Goal: Information Seeking & Learning: Learn about a topic

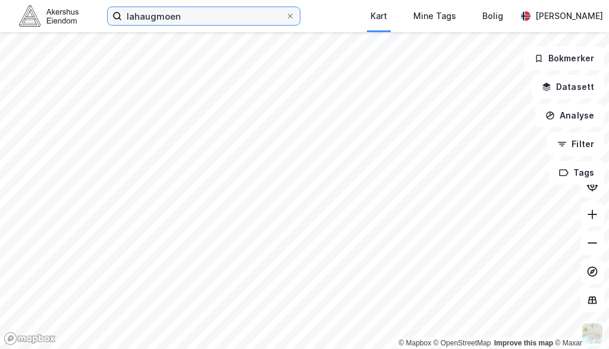
click at [150, 16] on input "lahaugmoen" at bounding box center [204, 16] width 164 height 18
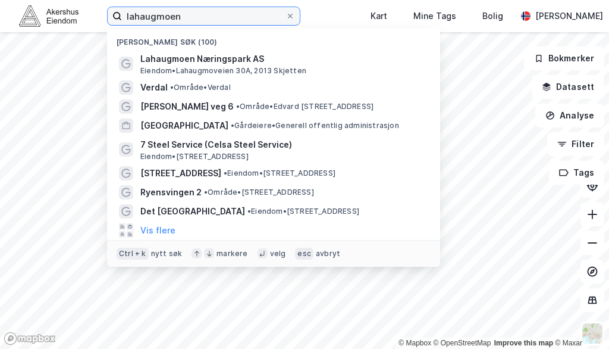
click at [150, 16] on input "lahaugmoen" at bounding box center [204, 16] width 164 height 18
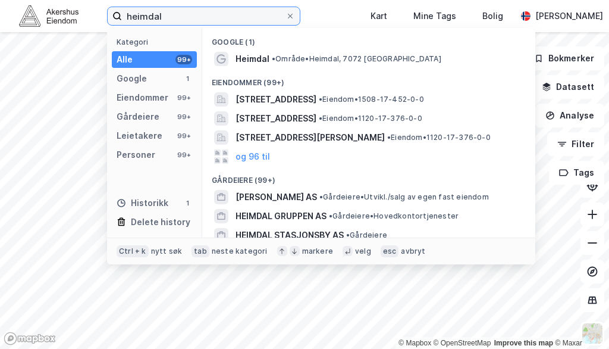
type input "heimdal"
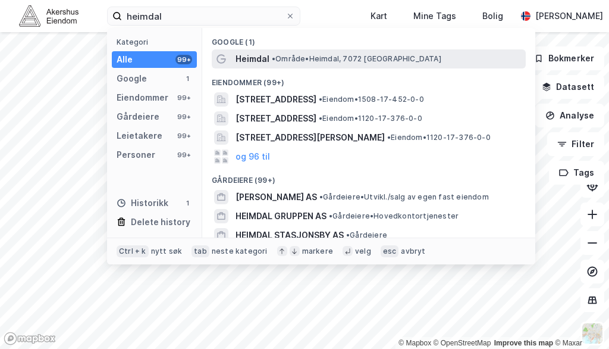
click at [279, 50] on div "Heimdal • Område • [GEOGRAPHIC_DATA], 7072 [GEOGRAPHIC_DATA]" at bounding box center [369, 58] width 314 height 19
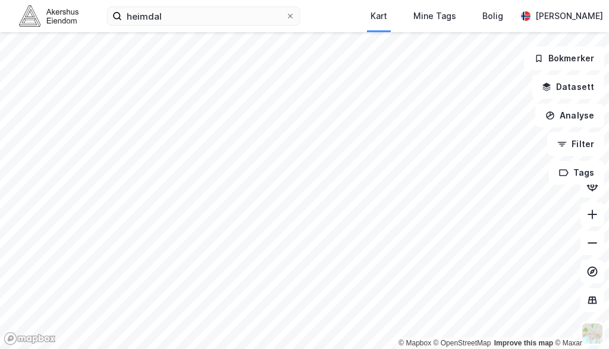
click at [177, 30] on div "heimdal Kart Mine Tags Bolig [PERSON_NAME] © Mapbox © OpenStreetMap Improve thi…" at bounding box center [304, 174] width 609 height 349
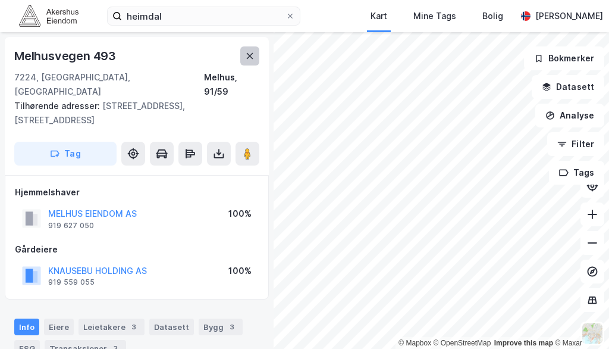
click at [250, 54] on icon at bounding box center [250, 56] width 10 height 10
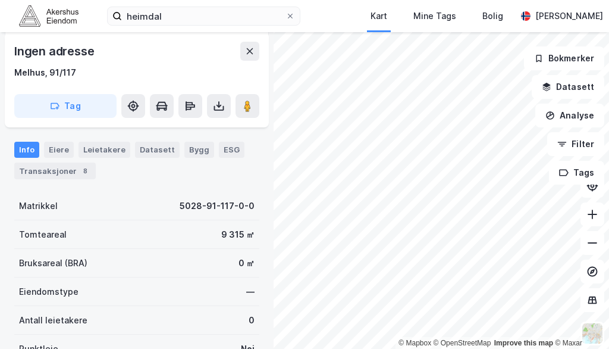
scroll to position [178, 0]
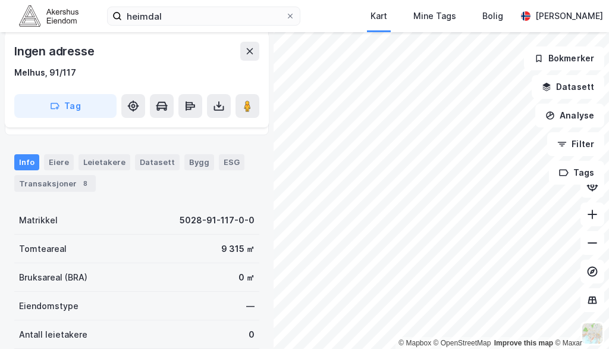
scroll to position [178, 0]
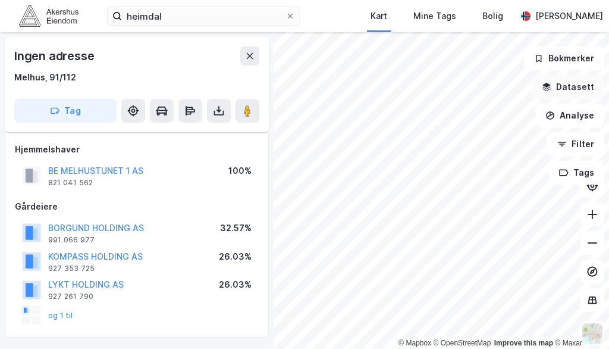
click at [557, 83] on button "Datasett" at bounding box center [568, 87] width 73 height 24
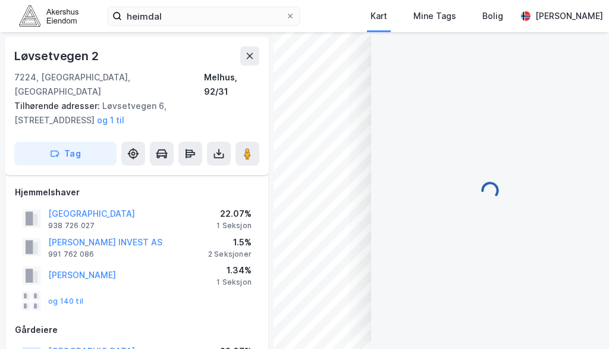
scroll to position [238, 0]
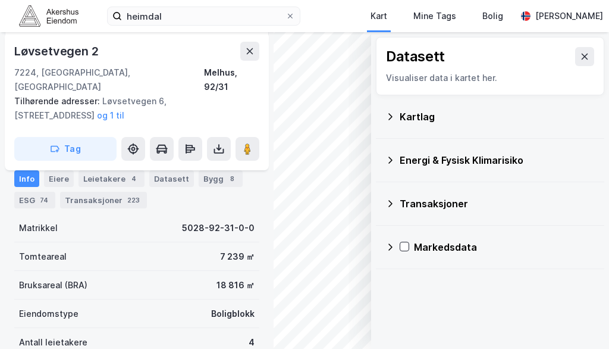
click at [404, 114] on div "Kartlag" at bounding box center [497, 116] width 195 height 14
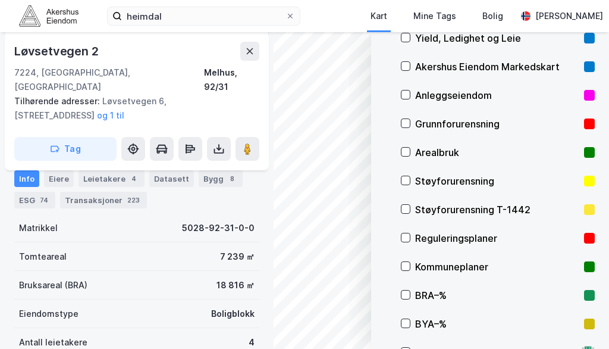
scroll to position [119, 0]
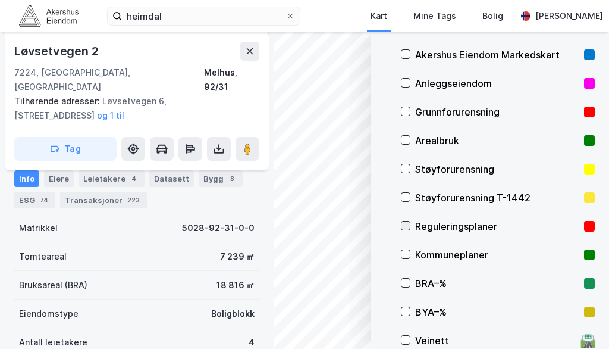
click at [407, 223] on icon at bounding box center [405, 225] width 8 height 8
click at [396, 86] on div "© Mapbox © OpenStreetMap Improve this map © Maxar Datasett Visualiser data i ka…" at bounding box center [304, 190] width 609 height 316
click at [244, 54] on button at bounding box center [249, 51] width 19 height 19
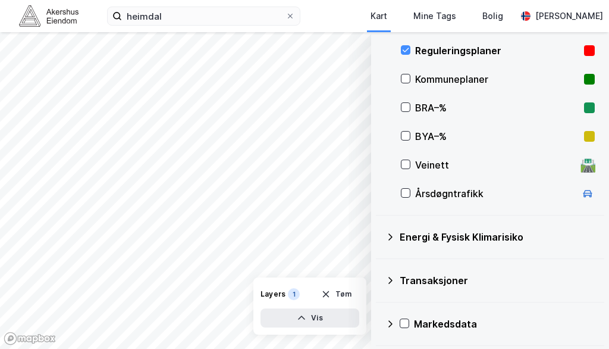
scroll to position [296, 0]
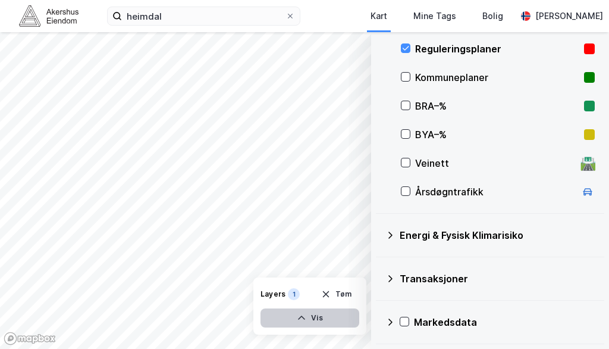
click at [311, 273] on button "Vis" at bounding box center [310, 317] width 99 height 19
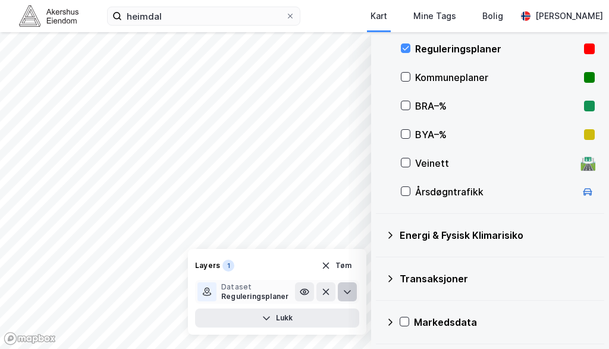
click at [350, 273] on icon at bounding box center [348, 292] width 10 height 10
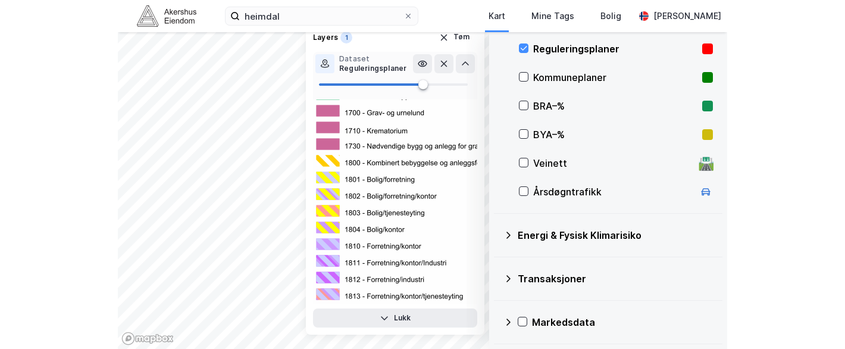
scroll to position [3390, 0]
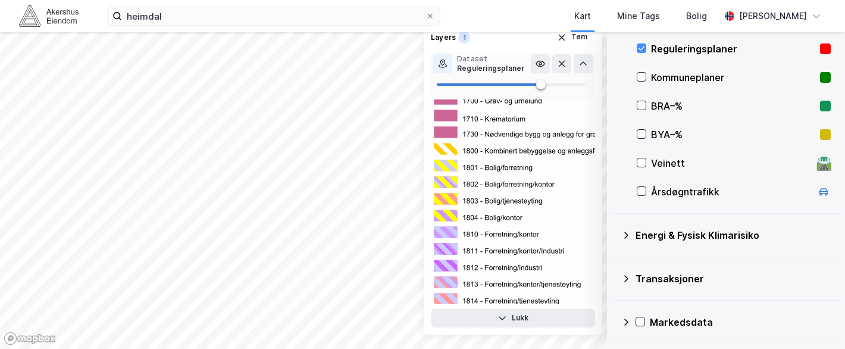
click at [557, 38] on button "Tøm" at bounding box center [572, 37] width 46 height 19
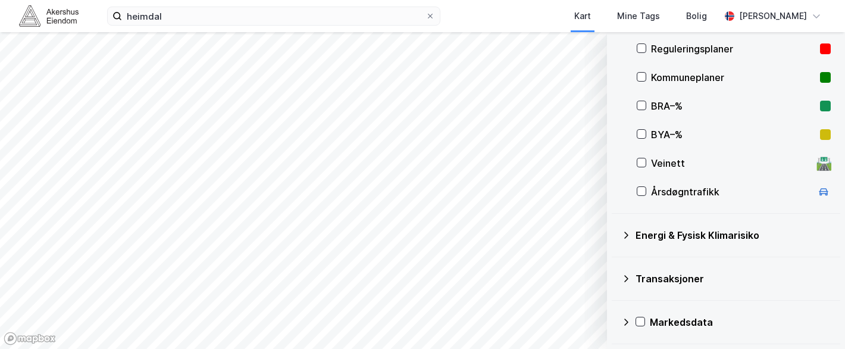
click at [225, 273] on html "heimdal Kart Mine Tags Bolig [PERSON_NAME] © Mapbox © OpenStreetMap Improve thi…" at bounding box center [422, 174] width 845 height 349
click at [557, 47] on icon at bounding box center [641, 48] width 8 height 8
click at [543, 273] on button "Vis" at bounding box center [545, 317] width 99 height 19
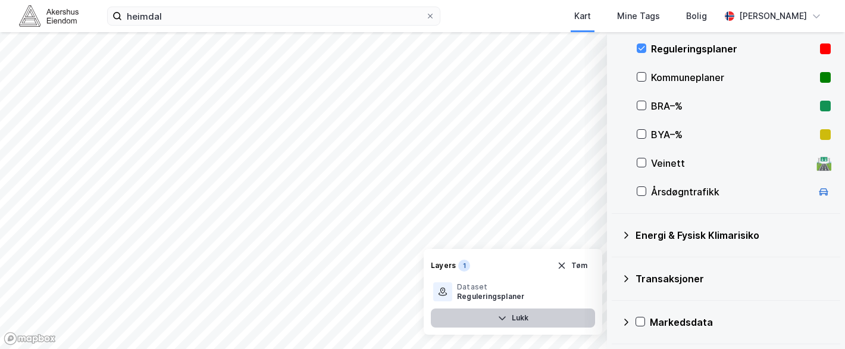
click at [525, 273] on button "Lukk" at bounding box center [513, 317] width 164 height 19
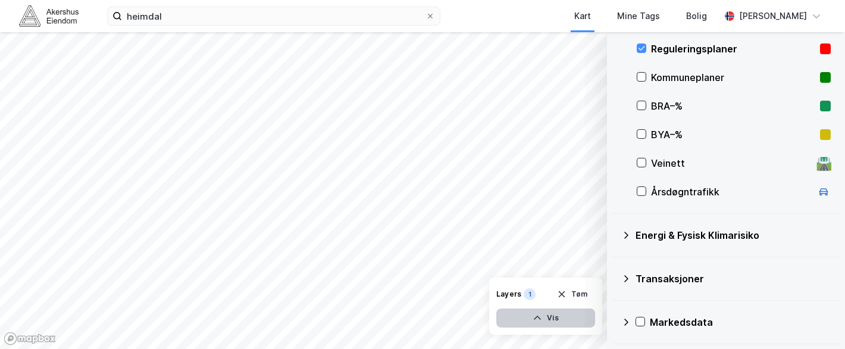
click at [530, 273] on button "Vis" at bounding box center [545, 317] width 99 height 19
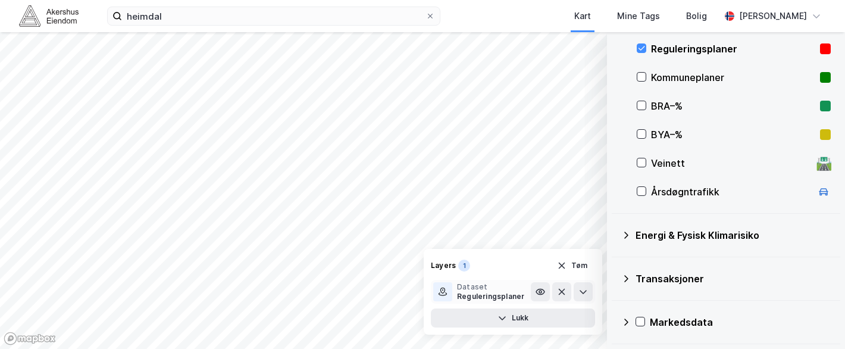
click at [483, 273] on div "Dataset" at bounding box center [490, 287] width 67 height 10
click at [557, 273] on icon at bounding box center [582, 292] width 7 height 4
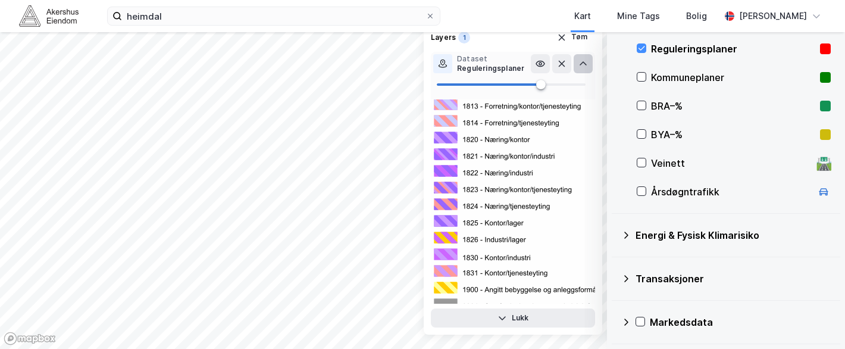
scroll to position [3569, 0]
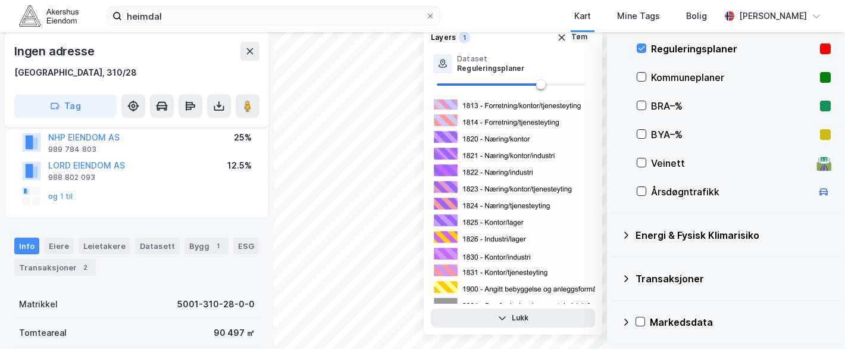
scroll to position [59, 0]
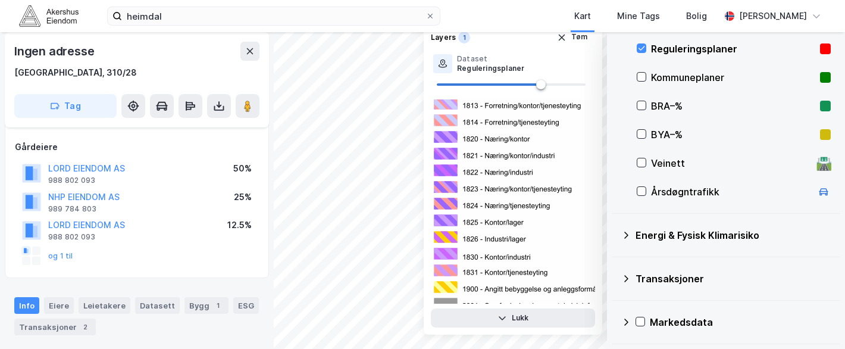
click at [162, 256] on div "© Mapbox © OpenStreetMap Improve this map © Maxar Datasett Visualiser data i ka…" at bounding box center [422, 190] width 845 height 316
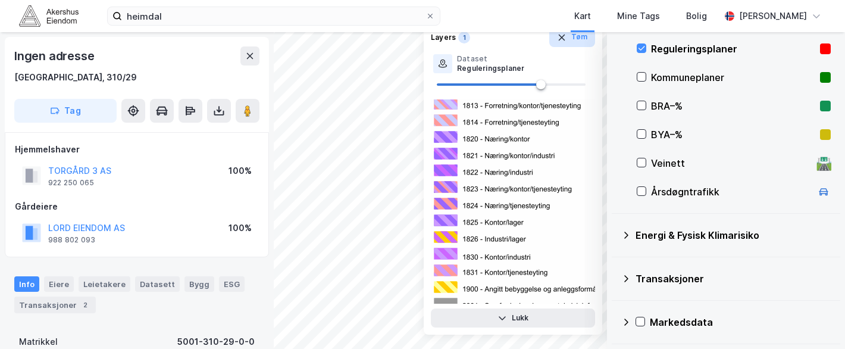
click at [557, 43] on button "Tøm" at bounding box center [572, 37] width 46 height 19
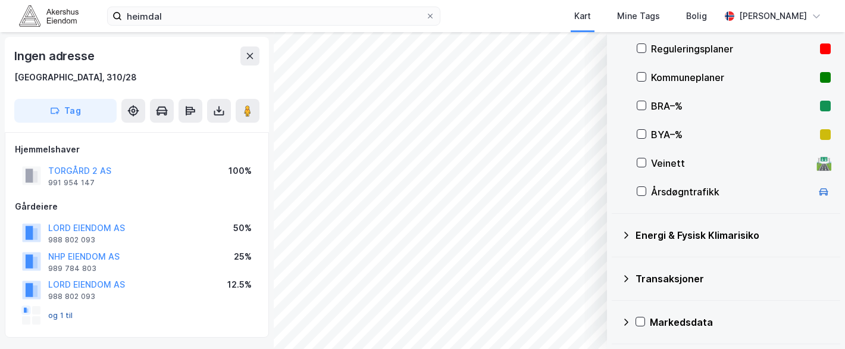
click at [0, 0] on button "og 1 til" at bounding box center [0, 0] width 0 height 0
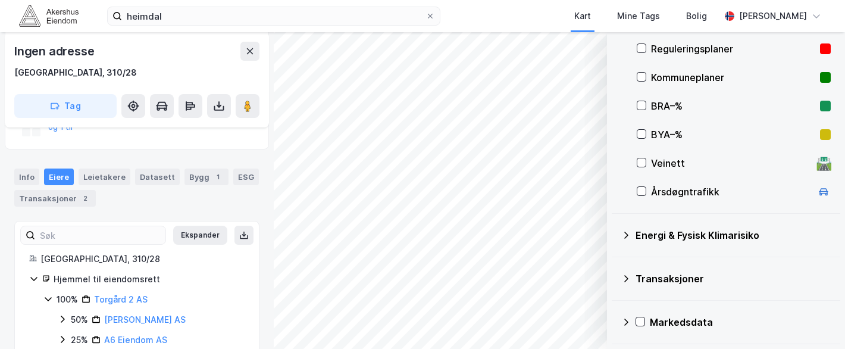
scroll to position [236, 0]
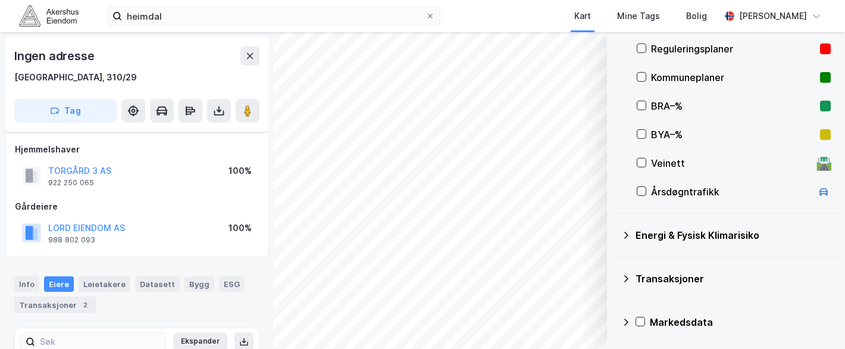
scroll to position [114, 0]
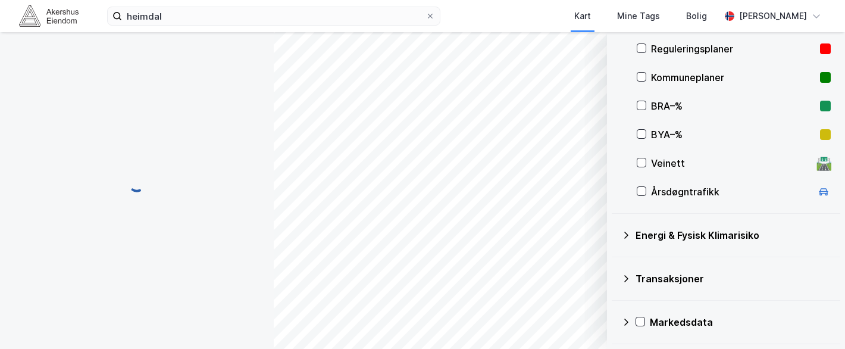
scroll to position [114, 0]
